Goal: Task Accomplishment & Management: Manage account settings

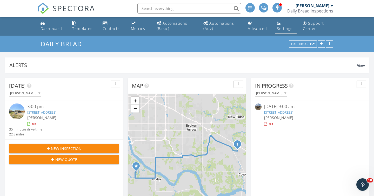
click at [285, 28] on div "Settings" at bounding box center [285, 28] width 16 height 5
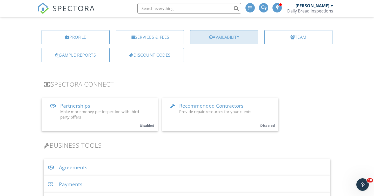
click at [248, 40] on div "Availability" at bounding box center [224, 37] width 68 height 14
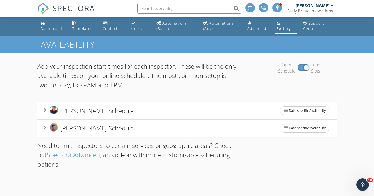
click at [120, 126] on span "Stephen Toma's Schedule" at bounding box center [97, 128] width 74 height 9
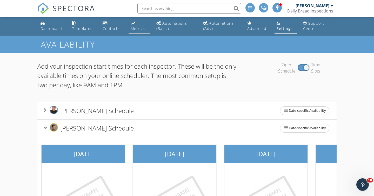
click at [139, 25] on link "Metrics" at bounding box center [140, 26] width 22 height 15
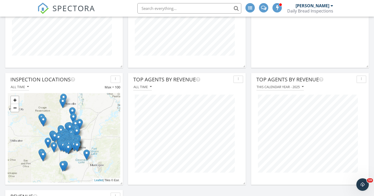
scroll to position [355, 0]
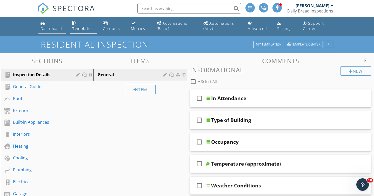
click at [49, 23] on link "Dashboard" at bounding box center [52, 26] width 28 height 15
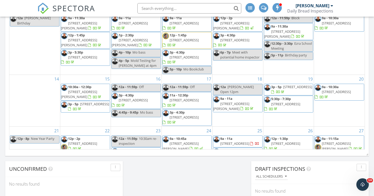
scroll to position [74, 0]
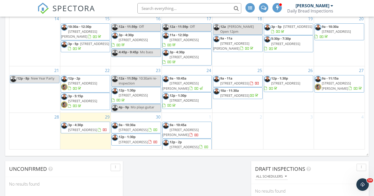
scroll to position [60, 0]
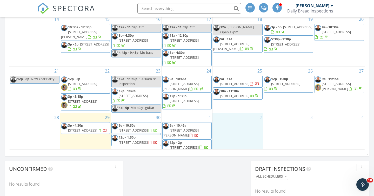
click at [232, 113] on div "2" at bounding box center [238, 140] width 50 height 55
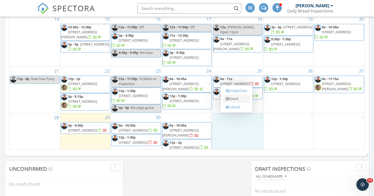
click at [236, 100] on link "Event" at bounding box center [236, 99] width 27 height 8
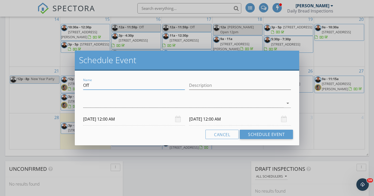
click at [122, 85] on input "Off" at bounding box center [134, 85] width 102 height 9
type input "Get Rid of Stanley Cups Days"
click at [213, 105] on div at bounding box center [183, 103] width 201 height 9
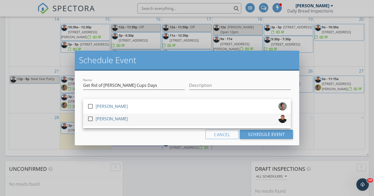
click at [200, 122] on div "check_box_outline_blank Joey Almazan" at bounding box center [187, 120] width 200 height 10
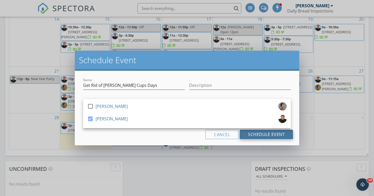
click at [261, 134] on button "Schedule Event" at bounding box center [266, 134] width 53 height 9
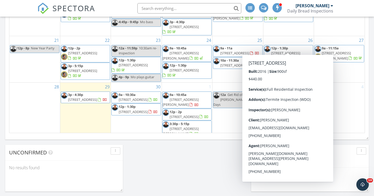
scroll to position [347, 0]
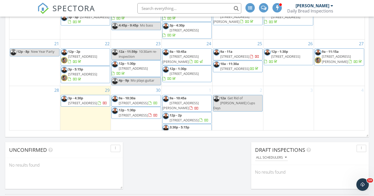
scroll to position [74, 0]
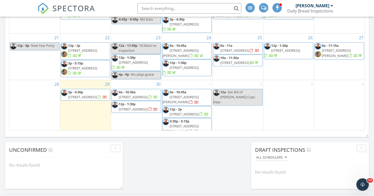
click at [169, 133] on div "September 2025 today list day week cal wk 4 wk month Sun Mon Tue Wed Thu Fri Sa…" at bounding box center [187, 16] width 364 height 236
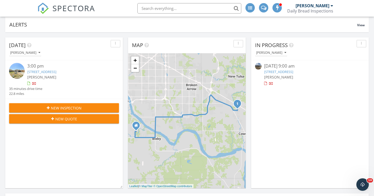
scroll to position [0, 0]
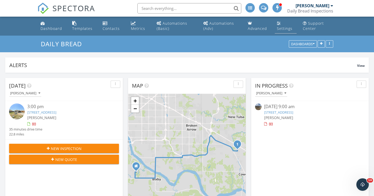
click at [284, 25] on link "Settings" at bounding box center [286, 26] width 22 height 15
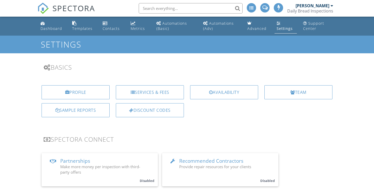
click at [288, 85] on div "Profile Services & Fees Availability Team Sample Reports Discount Codes" at bounding box center [187, 103] width 306 height 44
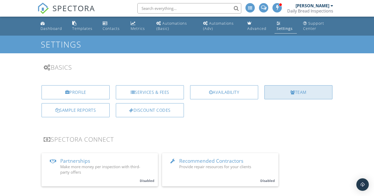
click at [287, 89] on div "Team" at bounding box center [298, 92] width 68 height 14
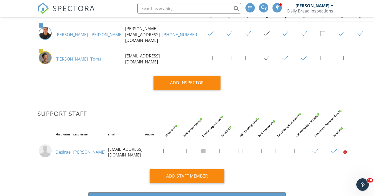
scroll to position [96, 0]
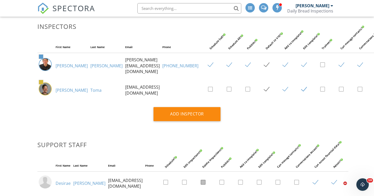
click at [67, 90] on link "[PERSON_NAME]" at bounding box center [72, 90] width 32 height 6
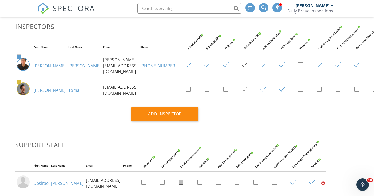
scroll to position [96, 24]
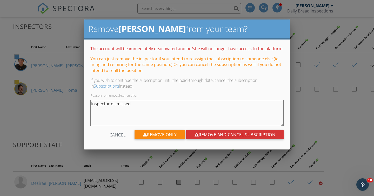
click at [72, 124] on div at bounding box center [187, 96] width 374 height 245
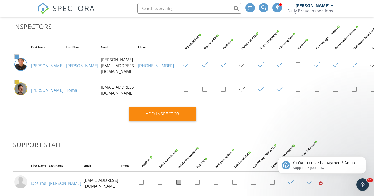
scroll to position [0, 0]
click at [364, 157] on icon "Dismiss notification" at bounding box center [364, 157] width 3 height 3
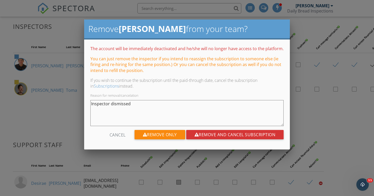
click at [126, 106] on textarea "Inspector dismissed" at bounding box center [186, 113] width 193 height 26
type textarea "Temporary"
click at [170, 136] on div "Remove Only" at bounding box center [160, 134] width 51 height 9
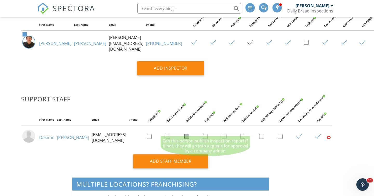
scroll to position [120, 16]
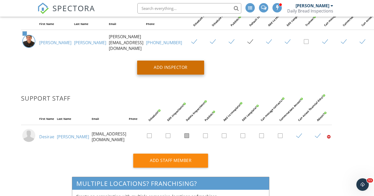
click at [189, 67] on div "Add Inspector" at bounding box center [170, 68] width 67 height 14
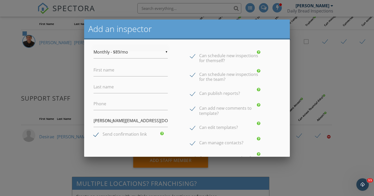
click at [110, 57] on div "▼ Monthly - $89/mo Monthly - $89/mo Annual - $828/yr ($69/mo) Monthly - $89/mo …" at bounding box center [131, 52] width 74 height 13
click at [88, 79] on div "▼ Monthly - $89/mo Monthly - $89/mo Annual - $828/yr ($69/mo) Monthly - $89/mo …" at bounding box center [187, 133] width 206 height 188
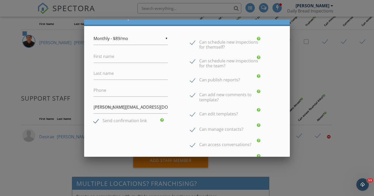
scroll to position [0, 0]
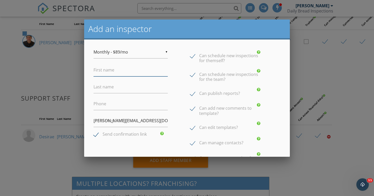
click at [114, 72] on input "First name" at bounding box center [131, 70] width 74 height 13
type input "Adam"
click at [111, 88] on label "Last name" at bounding box center [104, 87] width 20 height 6
click at [111, 88] on input "Last name" at bounding box center [131, 87] width 74 height 13
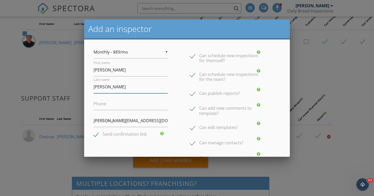
type input "[PERSON_NAME]"
click at [113, 104] on input "Phone" at bounding box center [131, 103] width 74 height 13
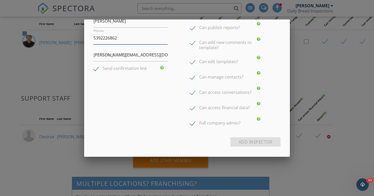
scroll to position [70, 0]
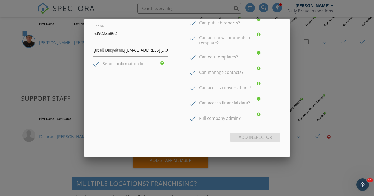
type input "5392226862"
click at [135, 49] on input "[PERSON_NAME][EMAIL_ADDRESS][DOMAIN_NAME]" at bounding box center [131, 50] width 74 height 13
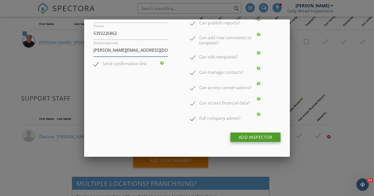
type input "[PERSON_NAME][EMAIL_ADDRESS][DOMAIN_NAME]"
click at [253, 136] on div "Add Inspector" at bounding box center [255, 137] width 50 height 9
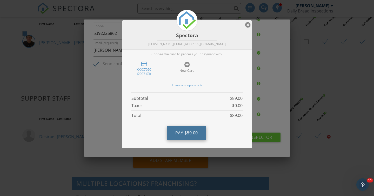
click at [201, 129] on button "Pay $89.00" at bounding box center [186, 133] width 39 height 14
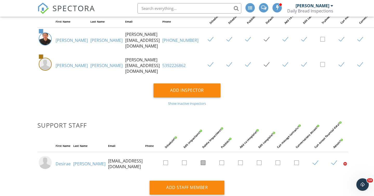
scroll to position [122, 0]
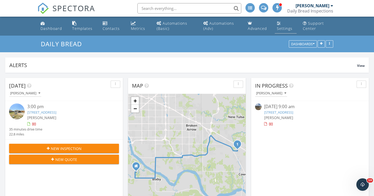
click at [285, 26] on div "Settings" at bounding box center [285, 28] width 16 height 5
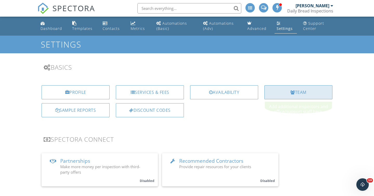
click at [283, 87] on div "Team" at bounding box center [298, 92] width 68 height 14
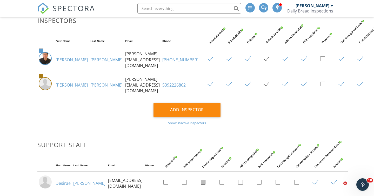
scroll to position [131, 0]
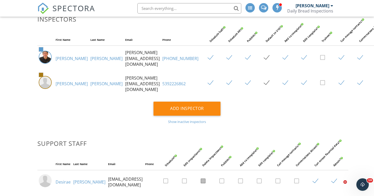
click at [44, 84] on img at bounding box center [45, 82] width 13 height 13
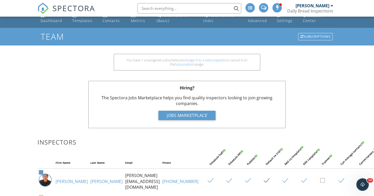
scroll to position [83, 0]
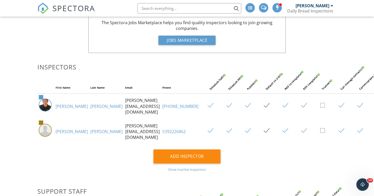
click at [90, 133] on link "[PERSON_NAME]" at bounding box center [106, 132] width 32 height 6
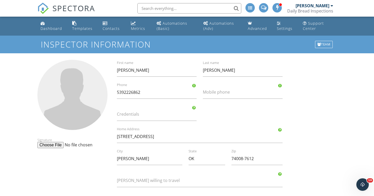
click at [58, 144] on input "file" at bounding box center [77, 145] width 80 height 6
click at [56, 107] on div at bounding box center [72, 95] width 70 height 70
type input "C:\fakepath\IMG_6039.jpeg"
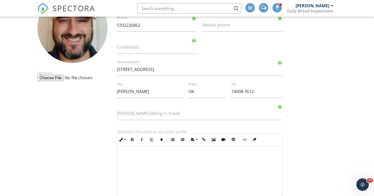
scroll to position [67, 0]
click at [143, 68] on input "[STREET_ADDRESS]" at bounding box center [200, 69] width 166 height 13
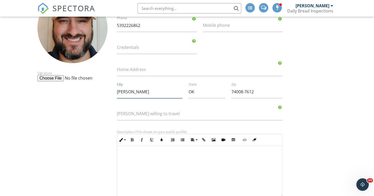
click at [134, 91] on input "BIXBY" at bounding box center [149, 91] width 65 height 13
type input "Tulsa"
click at [250, 91] on input "74008-7612" at bounding box center [256, 91] width 51 height 13
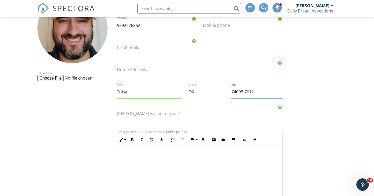
click at [250, 91] on input "74008-7612" at bounding box center [256, 91] width 51 height 13
click at [310, 102] on div "Signature Adam First name Dewart Last name 5392226862 Phone Mobile phone Creden…" at bounding box center [187, 150] width 306 height 315
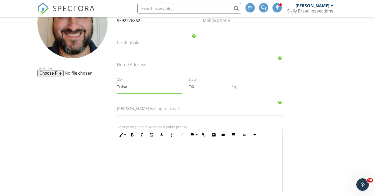
scroll to position [57, 0]
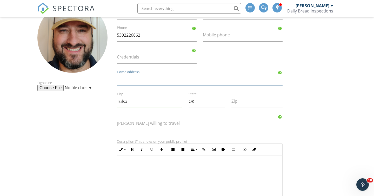
click at [133, 77] on input "Home Address" at bounding box center [200, 79] width 166 height 13
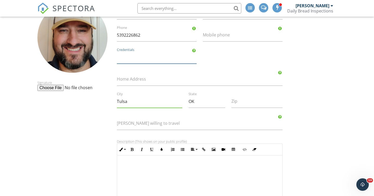
click at [132, 60] on input "Credentials" at bounding box center [157, 57] width 80 height 13
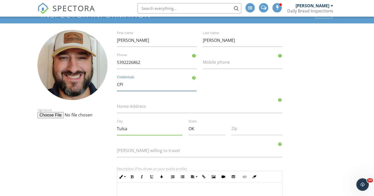
scroll to position [24, 0]
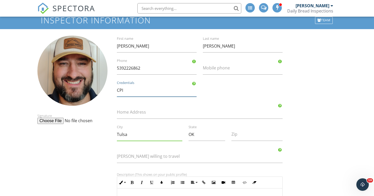
type input "CPI"
click at [125, 68] on input "5392226862" at bounding box center [157, 68] width 80 height 13
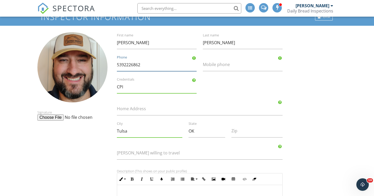
scroll to position [183, 0]
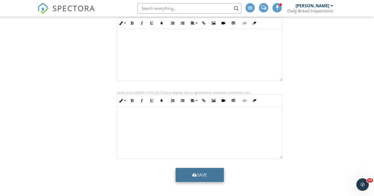
click at [197, 171] on button "Save" at bounding box center [200, 175] width 48 height 14
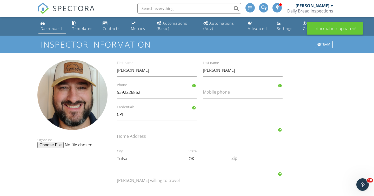
click at [56, 30] on div "Dashboard" at bounding box center [52, 28] width 22 height 5
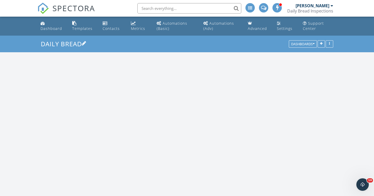
scroll to position [473, 374]
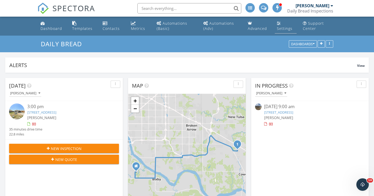
click at [284, 27] on div "Settings" at bounding box center [285, 28] width 16 height 5
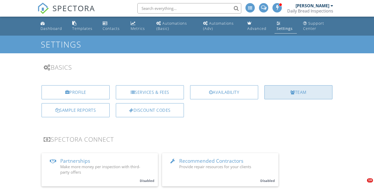
click at [315, 95] on div "Team" at bounding box center [298, 92] width 68 height 14
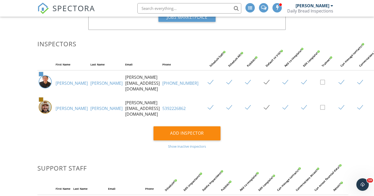
scroll to position [111, 0]
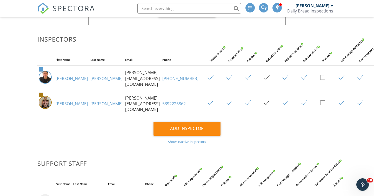
click at [320, 105] on label at bounding box center [324, 103] width 9 height 6
click at [320, 105] on input "checkbox" at bounding box center [321, 103] width 3 height 3
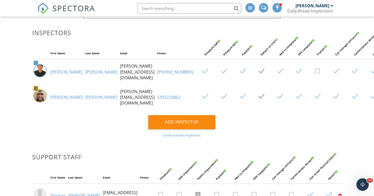
scroll to position [117, 7]
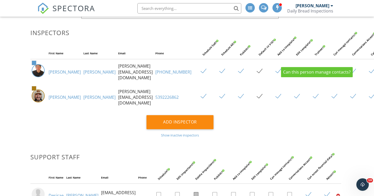
click at [324, 50] on th "Can manage contacts?" at bounding box center [333, 54] width 19 height 12
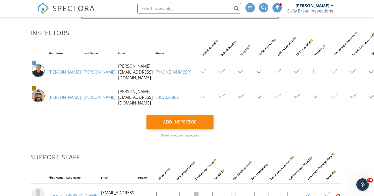
click at [313, 97] on label at bounding box center [317, 96] width 9 height 6
checkbox input "false"
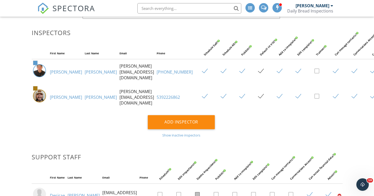
scroll to position [117, 8]
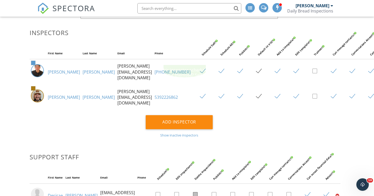
click at [215, 42] on div at bounding box center [216, 40] width 3 height 3
click at [200, 98] on label at bounding box center [204, 96] width 9 height 6
checkbox input "false"
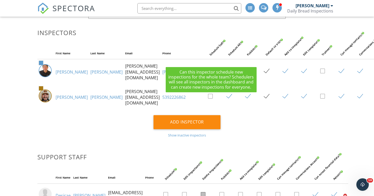
click at [227, 44] on div "Schedule All?" at bounding box center [243, 40] width 32 height 32
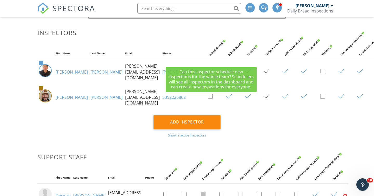
click at [237, 48] on th "Publish?" at bounding box center [246, 54] width 19 height 12
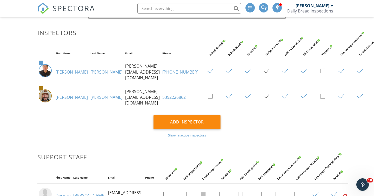
click at [227, 97] on label at bounding box center [231, 96] width 9 height 6
checkbox input "false"
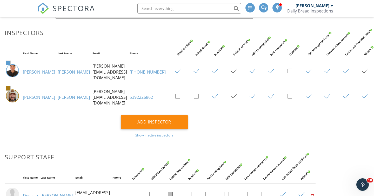
scroll to position [117, 37]
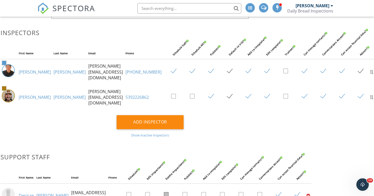
click at [359, 52] on div "Admin?" at bounding box center [375, 40] width 32 height 32
click at [350, 94] on td at bounding box center [359, 97] width 19 height 25
click at [358, 96] on label at bounding box center [362, 96] width 9 height 6
checkbox input "false"
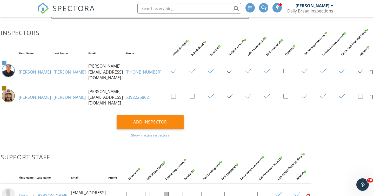
click at [340, 96] on label at bounding box center [344, 96] width 9 height 6
checkbox input "false"
click at [321, 97] on label at bounding box center [325, 96] width 9 height 6
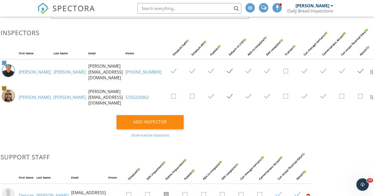
checkbox input "false"
click at [302, 98] on label at bounding box center [306, 96] width 9 height 6
checkbox input "false"
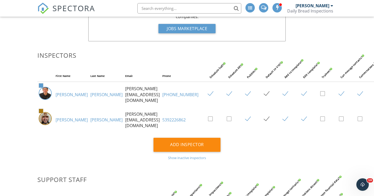
scroll to position [94, 0]
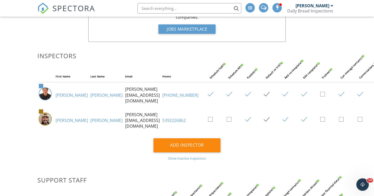
click at [195, 159] on div "Show inactive inspectors" at bounding box center [186, 158] width 299 height 4
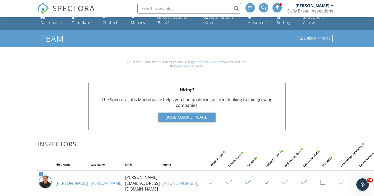
scroll to position [6, 0]
click at [209, 62] on link "Assign it to a new inspector" at bounding box center [205, 61] width 41 height 5
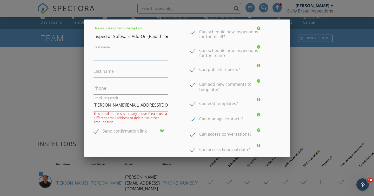
scroll to position [23, 0]
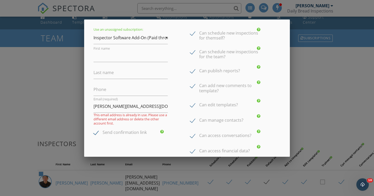
click at [51, 82] on div at bounding box center [187, 96] width 374 height 245
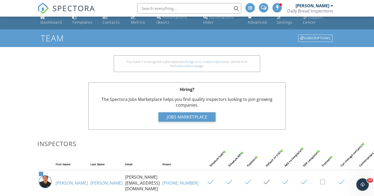
click at [47, 16] on link "SPECTORA" at bounding box center [66, 12] width 58 height 11
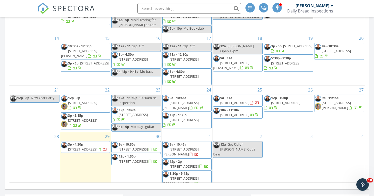
scroll to position [379, 0]
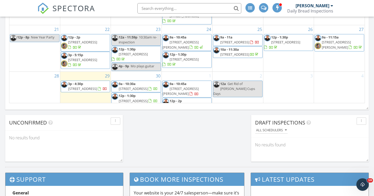
scroll to position [74, 0]
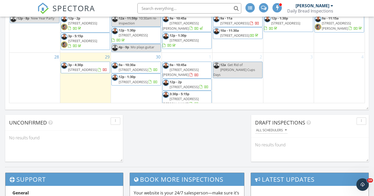
click at [196, 97] on span "3:30p - 5:15p [STREET_ADDRESS][PERSON_NAME]" at bounding box center [187, 98] width 49 height 15
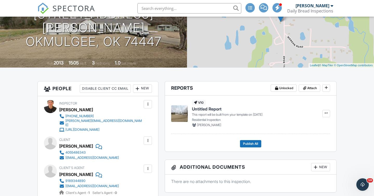
scroll to position [99, 0]
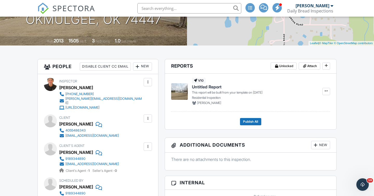
click at [144, 67] on div "New" at bounding box center [142, 66] width 19 height 8
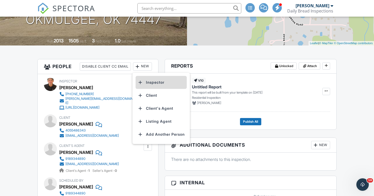
click at [149, 83] on li "Inspector" at bounding box center [161, 82] width 51 height 13
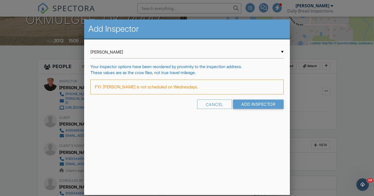
click at [140, 53] on div "▼ Adam Dewart Adam Dewart Adam Dewart" at bounding box center [186, 52] width 193 height 13
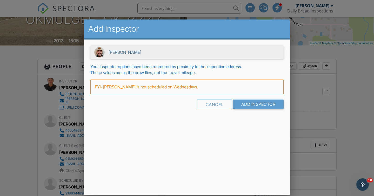
click at [140, 53] on span "[PERSON_NAME]" at bounding box center [186, 52] width 193 height 13
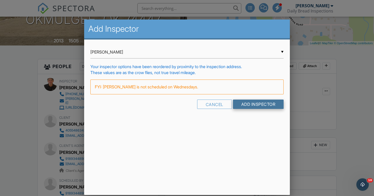
click at [250, 102] on input "Add Inspector" at bounding box center [258, 104] width 51 height 9
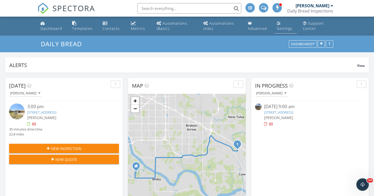
click at [286, 26] on link "Settings" at bounding box center [286, 26] width 22 height 15
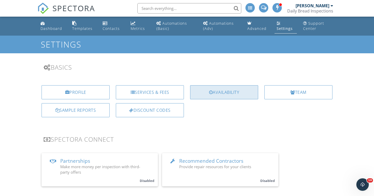
click at [211, 90] on div "Availability" at bounding box center [224, 92] width 68 height 14
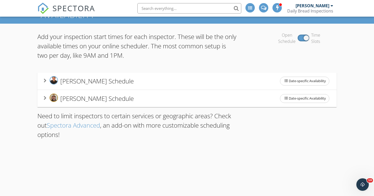
scroll to position [30, 0]
click at [95, 96] on span "Adam Dewart's Schedule" at bounding box center [97, 98] width 74 height 9
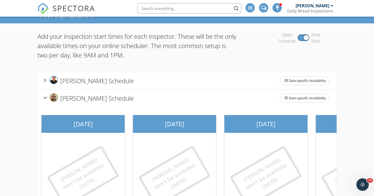
click at [96, 82] on span "Joey Almazan's Schedule" at bounding box center [97, 80] width 74 height 9
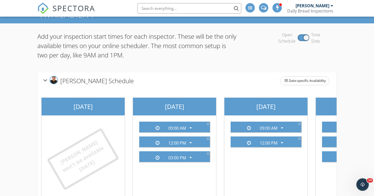
click at [96, 82] on span "Joey Almazan's Schedule" at bounding box center [97, 80] width 74 height 9
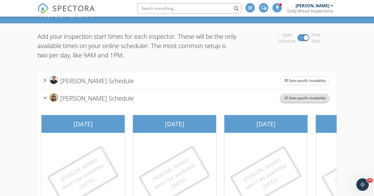
click at [299, 97] on span "Date-specific Availability" at bounding box center [304, 98] width 49 height 8
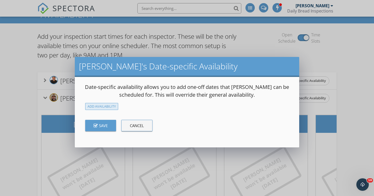
click at [107, 107] on div "Add Availability" at bounding box center [101, 106] width 33 height 7
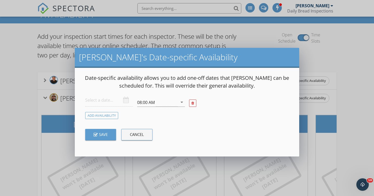
click at [110, 106] on input "text" at bounding box center [109, 100] width 48 height 13
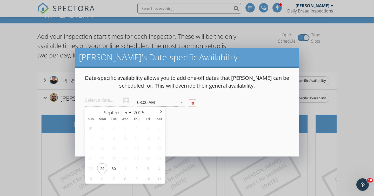
click at [206, 134] on div "Save Cancel" at bounding box center [187, 134] width 212 height 31
click at [226, 145] on div "Save Cancel" at bounding box center [187, 134] width 212 height 31
click at [193, 104] on div at bounding box center [192, 103] width 3 height 3
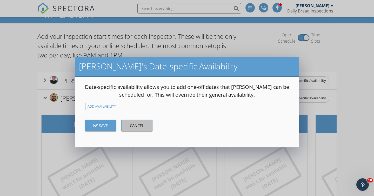
click at [146, 125] on button "Cancel" at bounding box center [136, 125] width 31 height 11
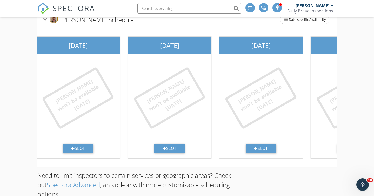
scroll to position [0, 341]
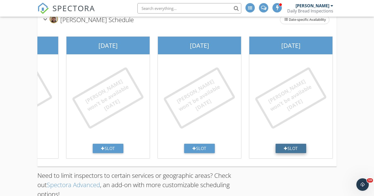
click at [289, 146] on div "Slot" at bounding box center [291, 148] width 31 height 9
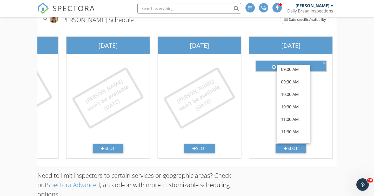
scroll to position [80, 0]
click at [292, 91] on div "10:00 AM" at bounding box center [293, 92] width 25 height 6
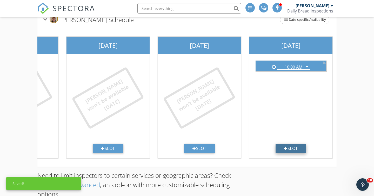
click at [295, 148] on div "Slot" at bounding box center [291, 148] width 31 height 9
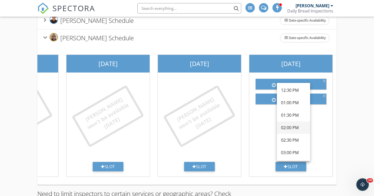
scroll to position [154, 0]
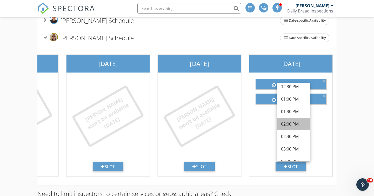
click at [294, 123] on div "02:00 PM" at bounding box center [293, 124] width 25 height 6
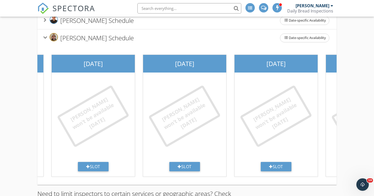
scroll to position [0, 0]
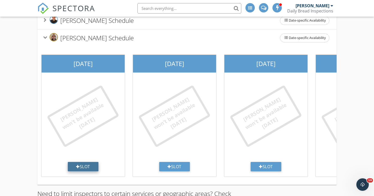
click at [81, 165] on div "Slot" at bounding box center [83, 166] width 31 height 9
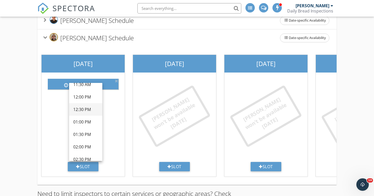
scroll to position [144, 0]
click at [87, 147] on div "02:00 PM" at bounding box center [85, 146] width 25 height 6
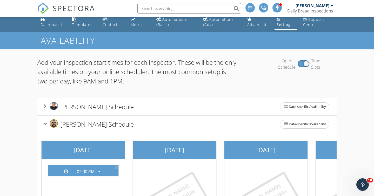
scroll to position [0, 0]
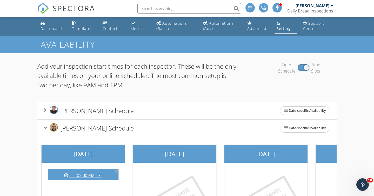
click at [44, 127] on icon at bounding box center [45, 127] width 4 height 3
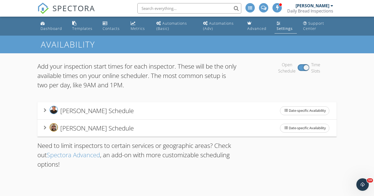
click at [43, 111] on div "Joey Almazan's Schedule Date-specific Availability" at bounding box center [186, 110] width 299 height 17
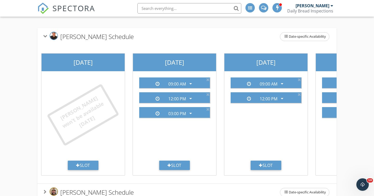
click at [44, 37] on icon at bounding box center [45, 36] width 4 height 3
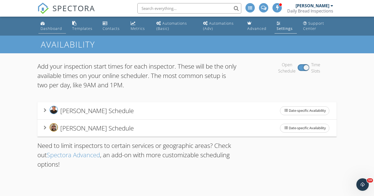
click at [46, 26] on link "Dashboard" at bounding box center [52, 26] width 28 height 15
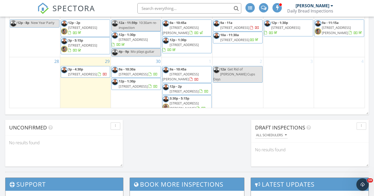
scroll to position [376, 0]
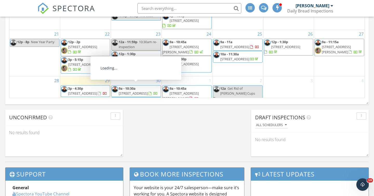
scroll to position [75, 0]
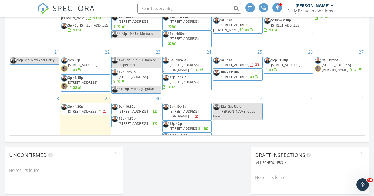
scroll to position [71, 0]
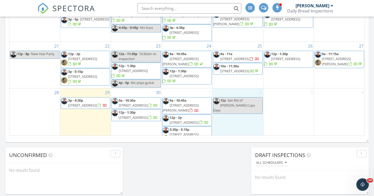
click at [228, 112] on div "2 12a Get Rid of [PERSON_NAME] Cups Days" at bounding box center [238, 116] width 50 height 56
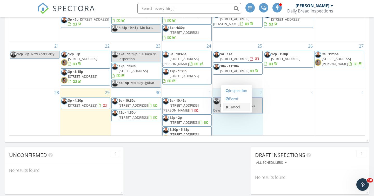
click at [235, 108] on link "Cancel" at bounding box center [236, 107] width 27 height 8
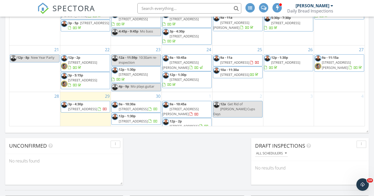
scroll to position [75, 0]
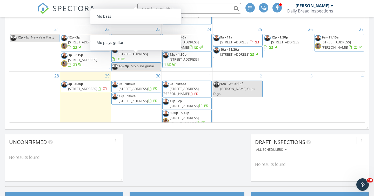
scroll to position [359, 0]
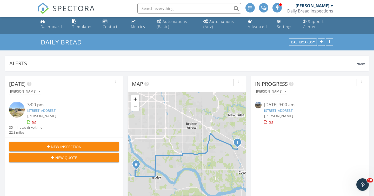
scroll to position [0, 0]
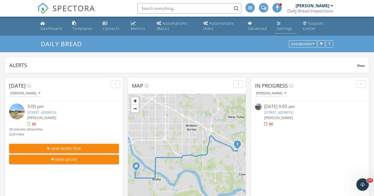
click at [287, 25] on link "Settings" at bounding box center [286, 26] width 22 height 15
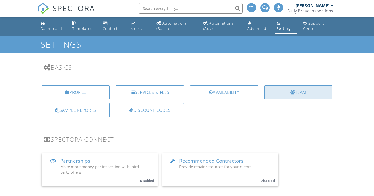
click at [305, 94] on div "Team" at bounding box center [298, 92] width 68 height 14
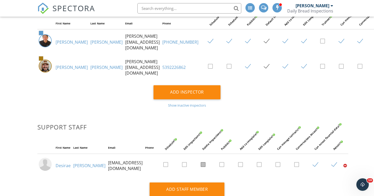
click at [63, 69] on link "Adam" at bounding box center [72, 67] width 32 height 6
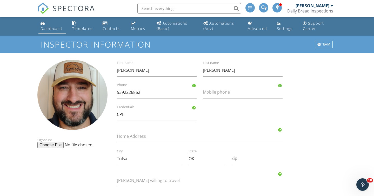
click at [45, 25] on link "Dashboard" at bounding box center [52, 26] width 28 height 15
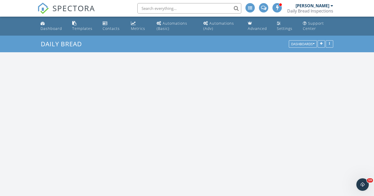
scroll to position [473, 374]
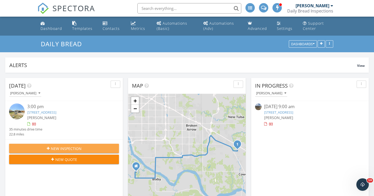
click at [91, 148] on div "New Inspection" at bounding box center [64, 148] width 102 height 5
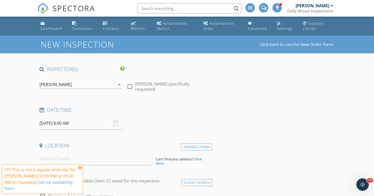
click at [85, 120] on input "09/30/2025 8:00 AM" at bounding box center [80, 123] width 83 height 13
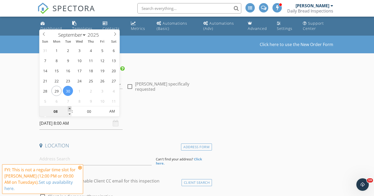
type input "09"
type input "09/30/2025 9:00 AM"
click at [70, 108] on span at bounding box center [70, 108] width 4 height 5
type input "10"
type input "09/30/2025 10:00 AM"
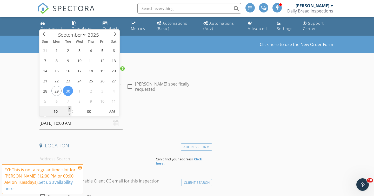
click at [70, 108] on span at bounding box center [70, 108] width 4 height 5
type input "11"
type input "09/30/2025 11:00 AM"
click at [70, 108] on span at bounding box center [70, 108] width 4 height 5
type input "12"
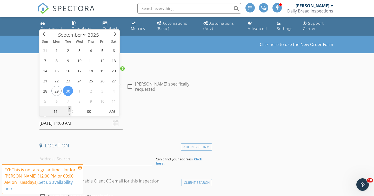
type input "09/30/2025 12:00 PM"
click at [70, 108] on span at bounding box center [70, 108] width 4 height 5
type input "01"
type input "09/30/2025 1:00 PM"
click at [70, 108] on span at bounding box center [70, 108] width 4 height 5
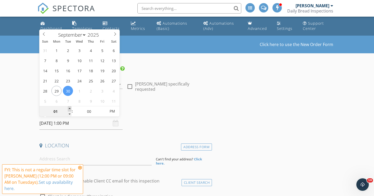
type input "02"
type input "09/30/2025 2:00 PM"
click at [70, 108] on span at bounding box center [70, 108] width 4 height 5
type input "03"
type input "09/30/2025 3:00 PM"
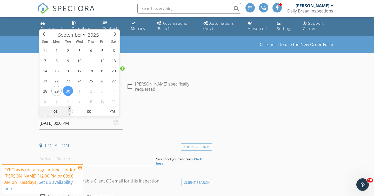
click at [70, 108] on span at bounding box center [70, 108] width 4 height 5
type input "04"
type input "09/30/2025 4:00 PM"
click at [70, 108] on span at bounding box center [70, 108] width 4 height 5
type input "03"
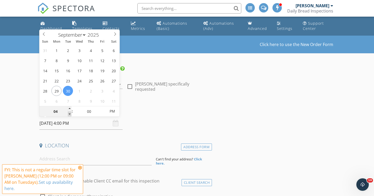
type input "09/30/2025 3:00 PM"
click at [70, 114] on span at bounding box center [70, 113] width 4 height 5
type input "04"
type input "09/30/2025 4:00 PM"
click at [69, 109] on span at bounding box center [70, 108] width 4 height 5
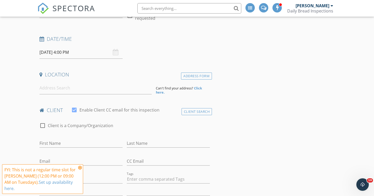
scroll to position [97, 0]
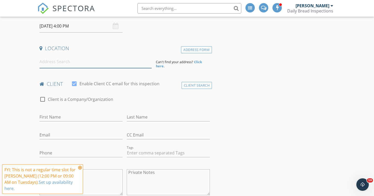
click at [59, 62] on input at bounding box center [95, 61] width 112 height 13
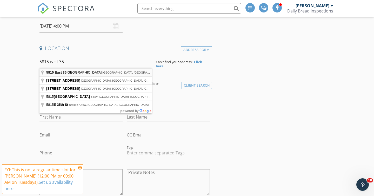
type input "5815 East 35th Street, Tulsa, OK, USA"
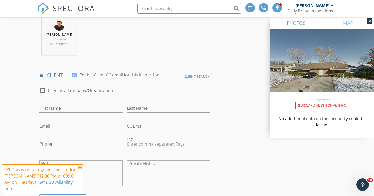
scroll to position [215, 0]
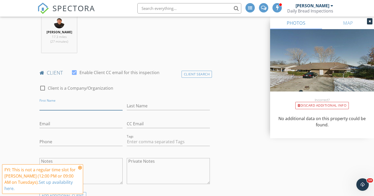
click at [69, 107] on input "First Name" at bounding box center [80, 106] width 83 height 9
click at [183, 75] on div "Client Search" at bounding box center [197, 74] width 31 height 7
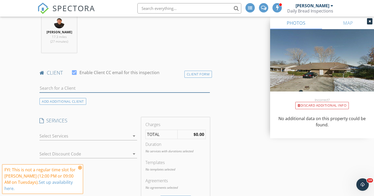
click at [86, 88] on input "text" at bounding box center [124, 88] width 170 height 9
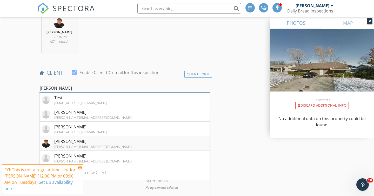
type input "joey"
click at [98, 143] on div "[PERSON_NAME]" at bounding box center [92, 141] width 77 height 6
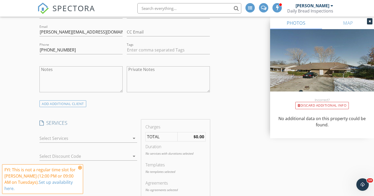
scroll to position [310, 0]
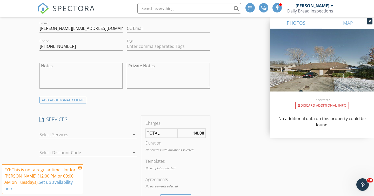
click at [92, 136] on div at bounding box center [84, 134] width 90 height 8
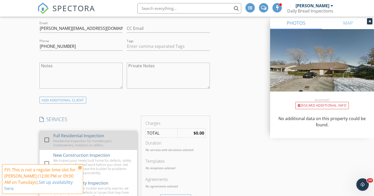
click at [92, 139] on div "Residential Inspection for homebuyers, homeowners, investors or sellers." at bounding box center [93, 143] width 80 height 8
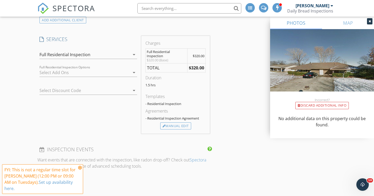
scroll to position [399, 0]
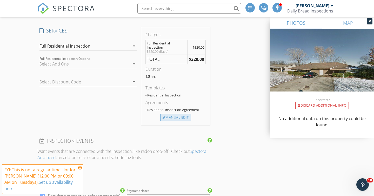
click at [184, 116] on div "Manual Edit" at bounding box center [175, 117] width 31 height 7
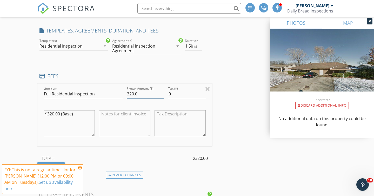
click at [143, 94] on input "320.0" at bounding box center [145, 94] width 37 height 9
type input "0"
click at [77, 114] on textarea "$320.00 (Base)" at bounding box center [69, 123] width 51 height 26
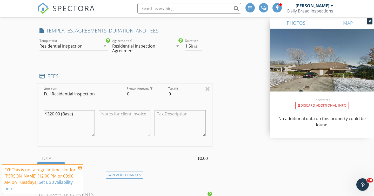
click at [77, 114] on textarea "$320.00 (Base)" at bounding box center [69, 123] width 51 height 26
type textarea "T"
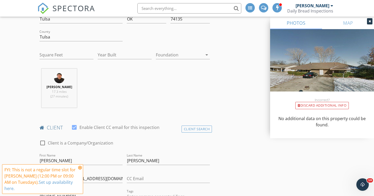
scroll to position [161, 0]
type textarea "Practice"
click at [64, 85] on strong "[PERSON_NAME]" at bounding box center [60, 86] width 26 height 4
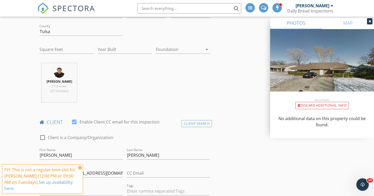
scroll to position [165, 0]
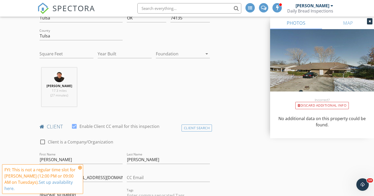
click at [62, 87] on strong "[PERSON_NAME]" at bounding box center [60, 86] width 26 height 4
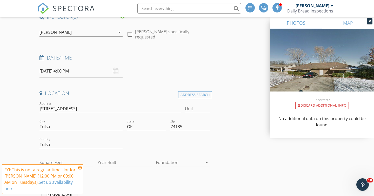
scroll to position [55, 0]
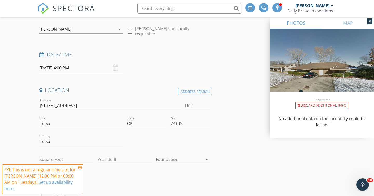
click at [99, 33] on div "[PERSON_NAME]" at bounding box center [77, 29] width 76 height 8
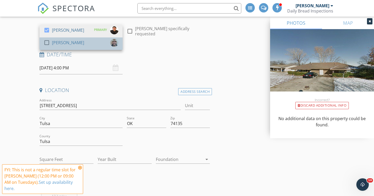
click at [83, 45] on div "check_box_outline_blank Adam Dewart" at bounding box center [81, 43] width 75 height 10
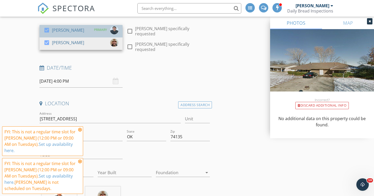
click at [51, 28] on div "check_box" at bounding box center [48, 30] width 8 height 6
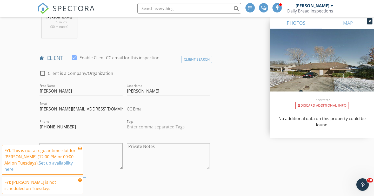
scroll to position [236, 0]
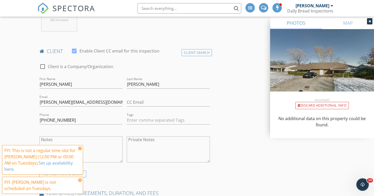
click at [80, 147] on icon at bounding box center [80, 148] width 4 height 4
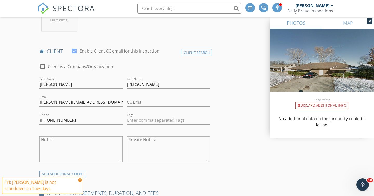
click at [80, 179] on icon at bounding box center [80, 180] width 4 height 4
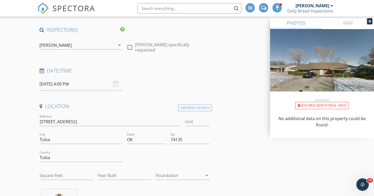
scroll to position [42, 0]
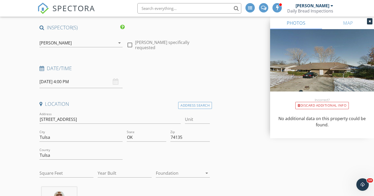
click at [52, 83] on input "09/30/2025 4:00 PM" at bounding box center [80, 81] width 83 height 13
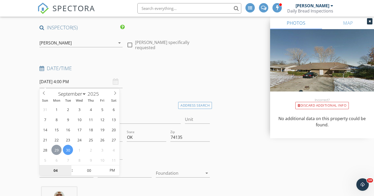
type input "09/29/2025 4:00 PM"
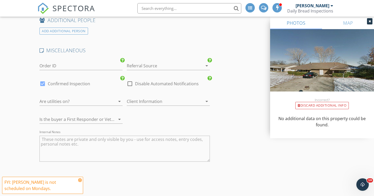
scroll to position [943, 0]
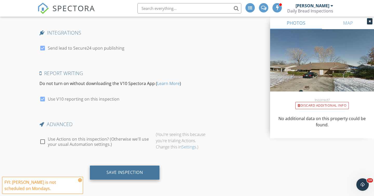
click at [116, 170] on div "Save Inspection" at bounding box center [125, 172] width 37 height 5
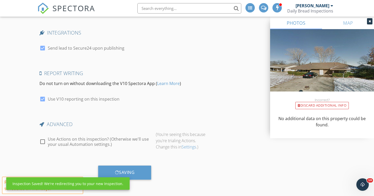
click at [44, 47] on div at bounding box center [42, 48] width 9 height 9
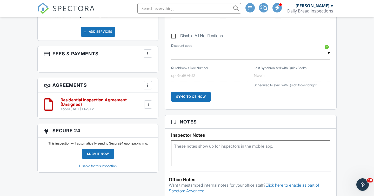
scroll to position [310, 0]
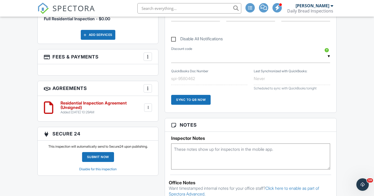
click at [110, 167] on link "Disable for this inspection" at bounding box center [97, 169] width 37 height 4
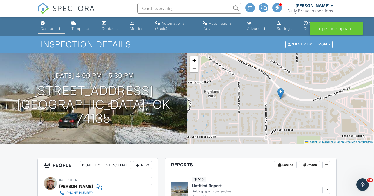
click at [54, 22] on link "Dashboard" at bounding box center [51, 26] width 27 height 15
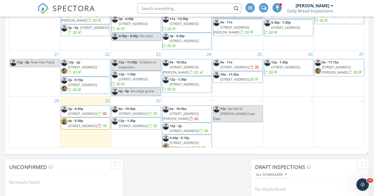
scroll to position [335, 0]
click at [98, 124] on div at bounding box center [99, 125] width 3 height 3
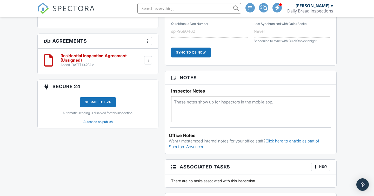
click at [147, 58] on div at bounding box center [147, 60] width 5 height 5
click at [129, 94] on li "Delete" at bounding box center [134, 100] width 30 height 13
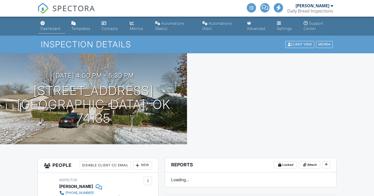
click at [47, 28] on div "Dashboard" at bounding box center [51, 28] width 20 height 4
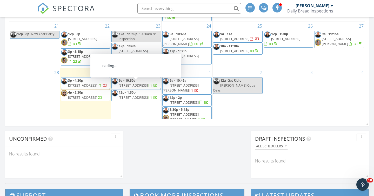
scroll to position [360, 0]
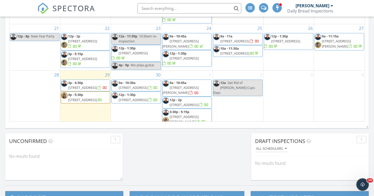
click at [59, 124] on div "September 2025 today list day week cal wk 4 wk month Sun Mon Tue Wed Thu Fri Sa…" at bounding box center [187, 7] width 364 height 236
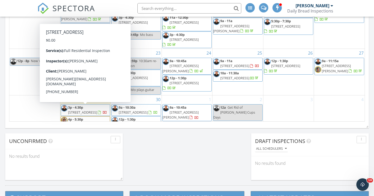
scroll to position [47, 0]
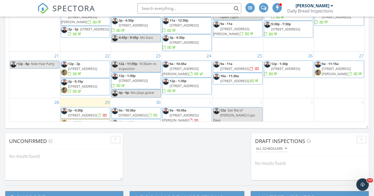
click at [78, 125] on span "5815 E 35th St, Tulsa 74135" at bounding box center [82, 127] width 29 height 5
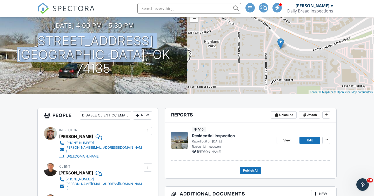
drag, startPoint x: 46, startPoint y: 48, endPoint x: 162, endPoint y: 53, distance: 116.5
click at [163, 54] on div "09/29/2025 4:00 pm - 5:30 pm 5815 E 35th St Tulsa, OK 74135" at bounding box center [93, 48] width 187 height 53
copy h1 "5815 E 35th St Tulsa, OK 74135"
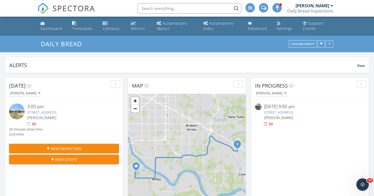
scroll to position [473, 374]
click at [310, 47] on button "Dashboards" at bounding box center [303, 44] width 28 height 7
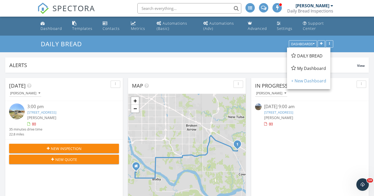
click at [269, 50] on div "DAILY BREAD Dashboards" at bounding box center [187, 44] width 374 height 17
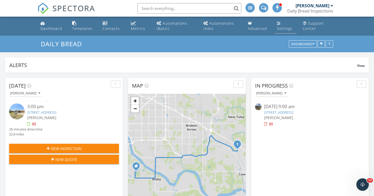
click at [279, 28] on div "Settings" at bounding box center [285, 28] width 16 height 5
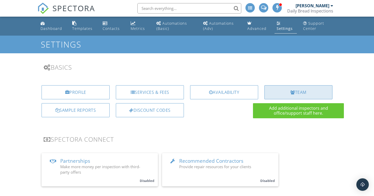
click at [289, 93] on div "Team" at bounding box center [298, 92] width 68 height 14
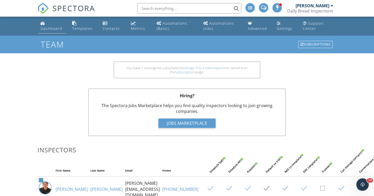
click at [47, 28] on div "Dashboard" at bounding box center [52, 28] width 22 height 5
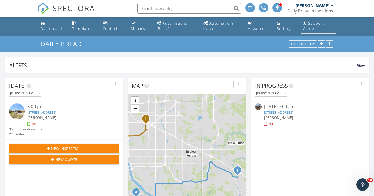
click at [310, 29] on div "Support Center" at bounding box center [313, 26] width 21 height 10
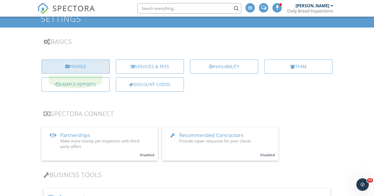
click at [90, 65] on div "Profile" at bounding box center [76, 66] width 68 height 14
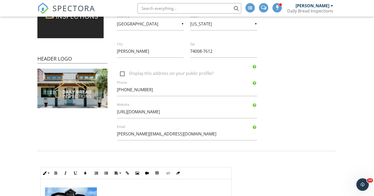
scroll to position [107, 0]
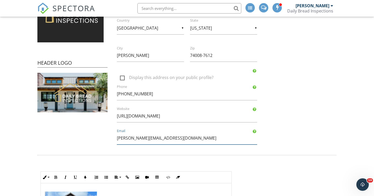
click at [119, 138] on input "[PERSON_NAME][EMAIL_ADDRESS][DOMAIN_NAME]" at bounding box center [187, 138] width 140 height 13
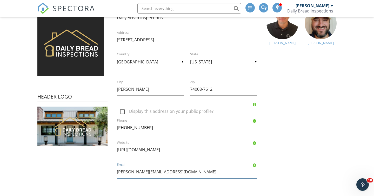
scroll to position [81, 0]
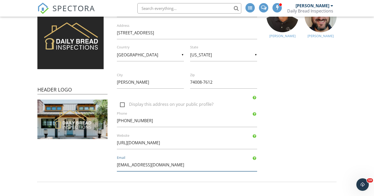
type input "info@dailybreadinspections.com"
click at [311, 138] on div "Company Logo Header Logo Company Information Daily Bread Inspections Name 3504 …" at bounding box center [187, 77] width 306 height 197
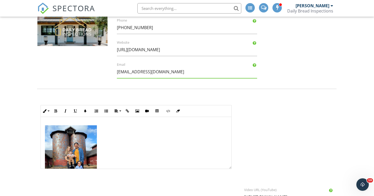
scroll to position [304, 0]
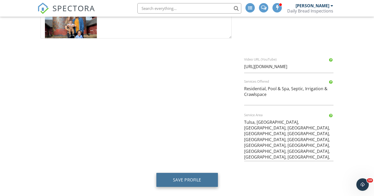
click at [171, 181] on button "Save Profile" at bounding box center [187, 180] width 62 height 14
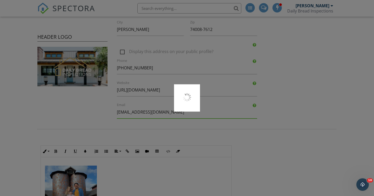
scroll to position [57, 0]
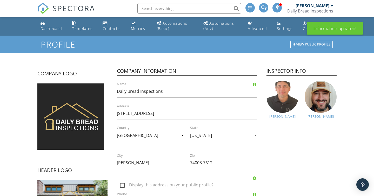
click at [286, 100] on img at bounding box center [283, 97] width 32 height 32
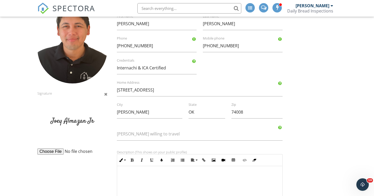
scroll to position [48, 0]
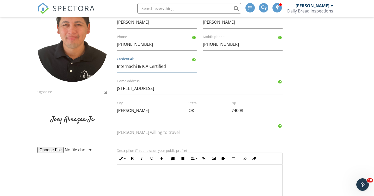
click at [138, 68] on input "Internachi & ICA Certified" at bounding box center [157, 66] width 80 height 13
type input "CMI"
click at [309, 90] on div "Signature Joey First name Almazan Last name (918) 212-4624 Phone (918) 212-4624…" at bounding box center [187, 169] width 306 height 315
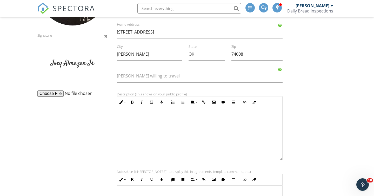
scroll to position [0, 0]
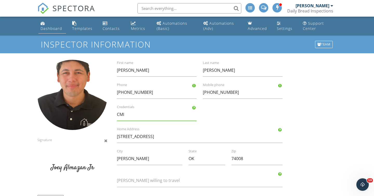
click at [56, 30] on div "Dashboard" at bounding box center [52, 28] width 22 height 5
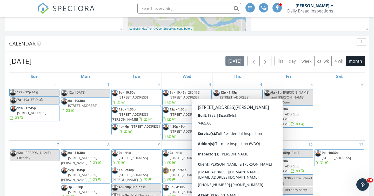
scroll to position [200, 0]
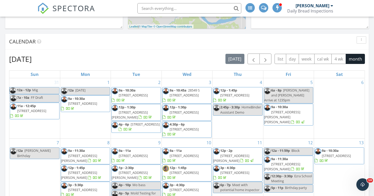
click at [138, 60] on div "September 2025 today list day week cal wk 4 wk month" at bounding box center [187, 59] width 356 height 11
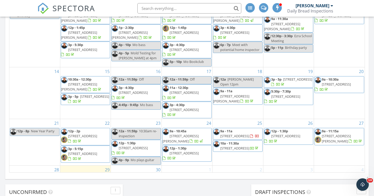
scroll to position [75, 0]
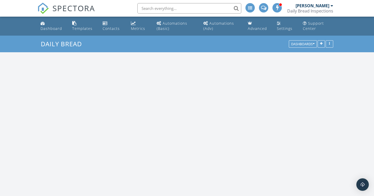
scroll to position [473, 374]
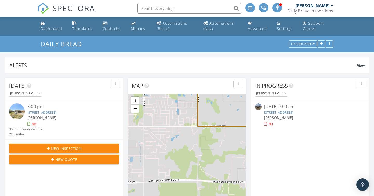
click at [158, 8] on input "text" at bounding box center [189, 8] width 104 height 10
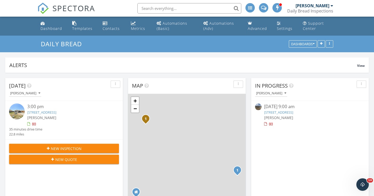
scroll to position [0, 0]
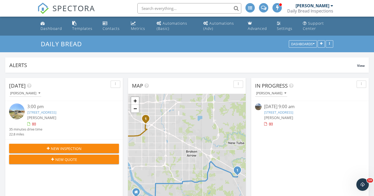
click at [158, 6] on input "text" at bounding box center [189, 8] width 104 height 10
type input "[PERSON_NAME]"
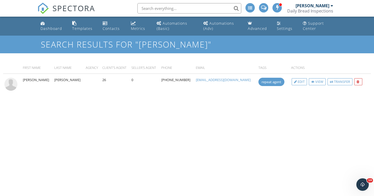
click at [165, 8] on input "text" at bounding box center [189, 8] width 104 height 10
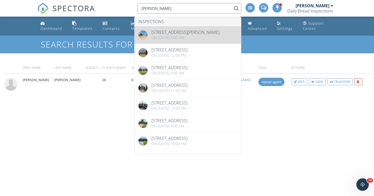
type input "[PERSON_NAME]"
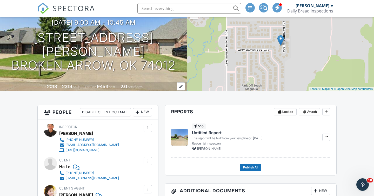
scroll to position [54, 0]
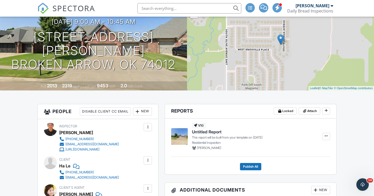
click at [210, 133] on span "Untitled Report" at bounding box center [207, 132] width 30 height 6
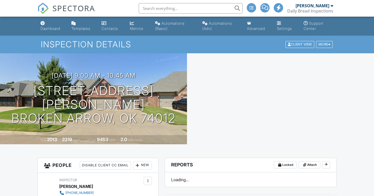
click at [183, 7] on input "text" at bounding box center [191, 8] width 104 height 10
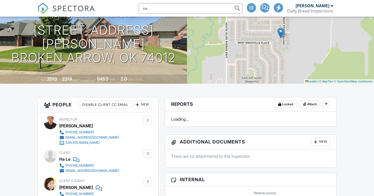
type input "n"
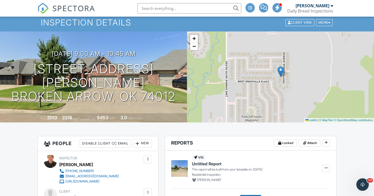
scroll to position [23, 0]
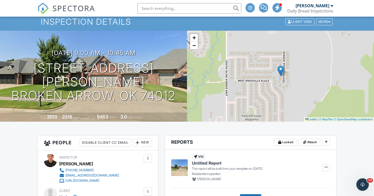
click at [186, 164] on img at bounding box center [179, 167] width 17 height 17
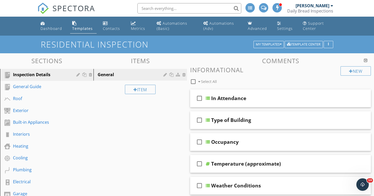
click at [196, 9] on input "text" at bounding box center [189, 8] width 104 height 10
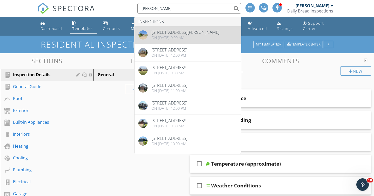
type input "[PERSON_NAME]"
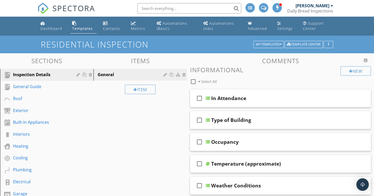
click at [173, 9] on input "text" at bounding box center [189, 8] width 104 height 10
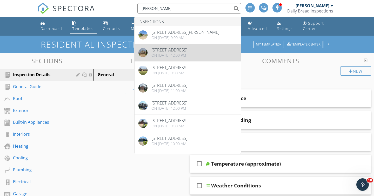
type input "nancy"
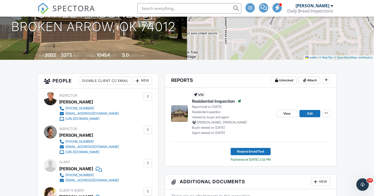
scroll to position [88, 0]
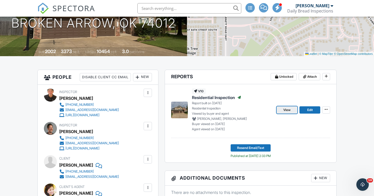
click at [291, 110] on link "View" at bounding box center [287, 109] width 21 height 7
